Goal: Check status

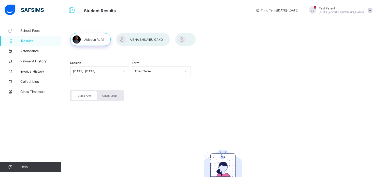
click at [115, 97] on div "Class Level" at bounding box center [109, 95] width 25 height 9
click at [78, 96] on span "Class Arm" at bounding box center [84, 96] width 13 height 4
click at [103, 95] on span "Class Level" at bounding box center [109, 96] width 15 height 4
click at [137, 40] on div at bounding box center [143, 39] width 54 height 13
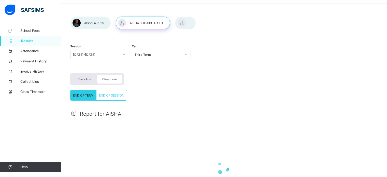
scroll to position [25, 0]
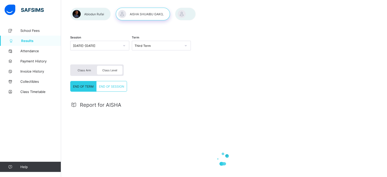
click at [107, 89] on div "END OF SESSION" at bounding box center [111, 86] width 30 height 10
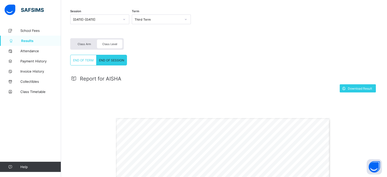
scroll to position [51, 0]
click at [83, 43] on span "Class Arm" at bounding box center [84, 45] width 13 height 4
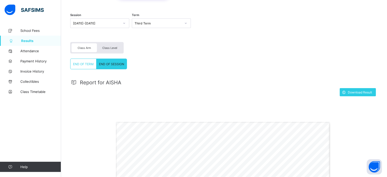
scroll to position [1, 0]
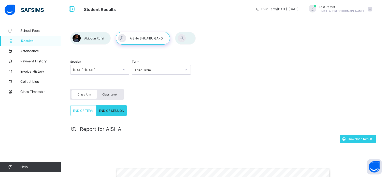
click at [91, 33] on div at bounding box center [90, 38] width 40 height 13
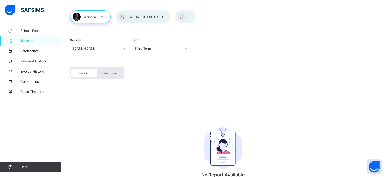
scroll to position [0, 0]
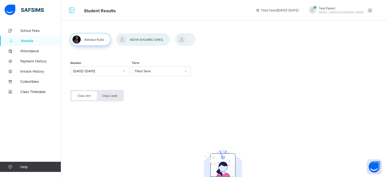
click at [181, 40] on div at bounding box center [185, 39] width 21 height 13
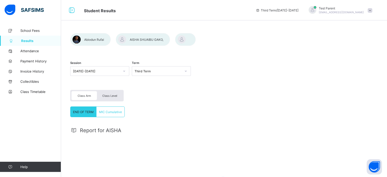
click at [109, 111] on span "MIC Cumulative" at bounding box center [110, 112] width 23 height 4
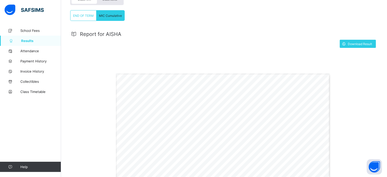
scroll to position [66, 0]
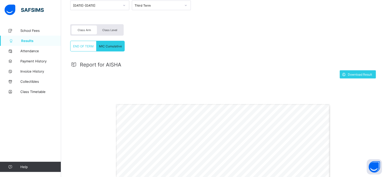
click at [109, 31] on span "Class Level" at bounding box center [109, 30] width 15 height 4
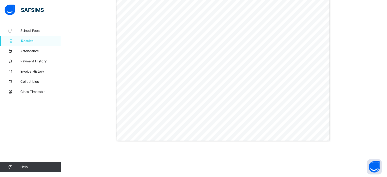
scroll to position [128, 0]
